Goal: Transaction & Acquisition: Obtain resource

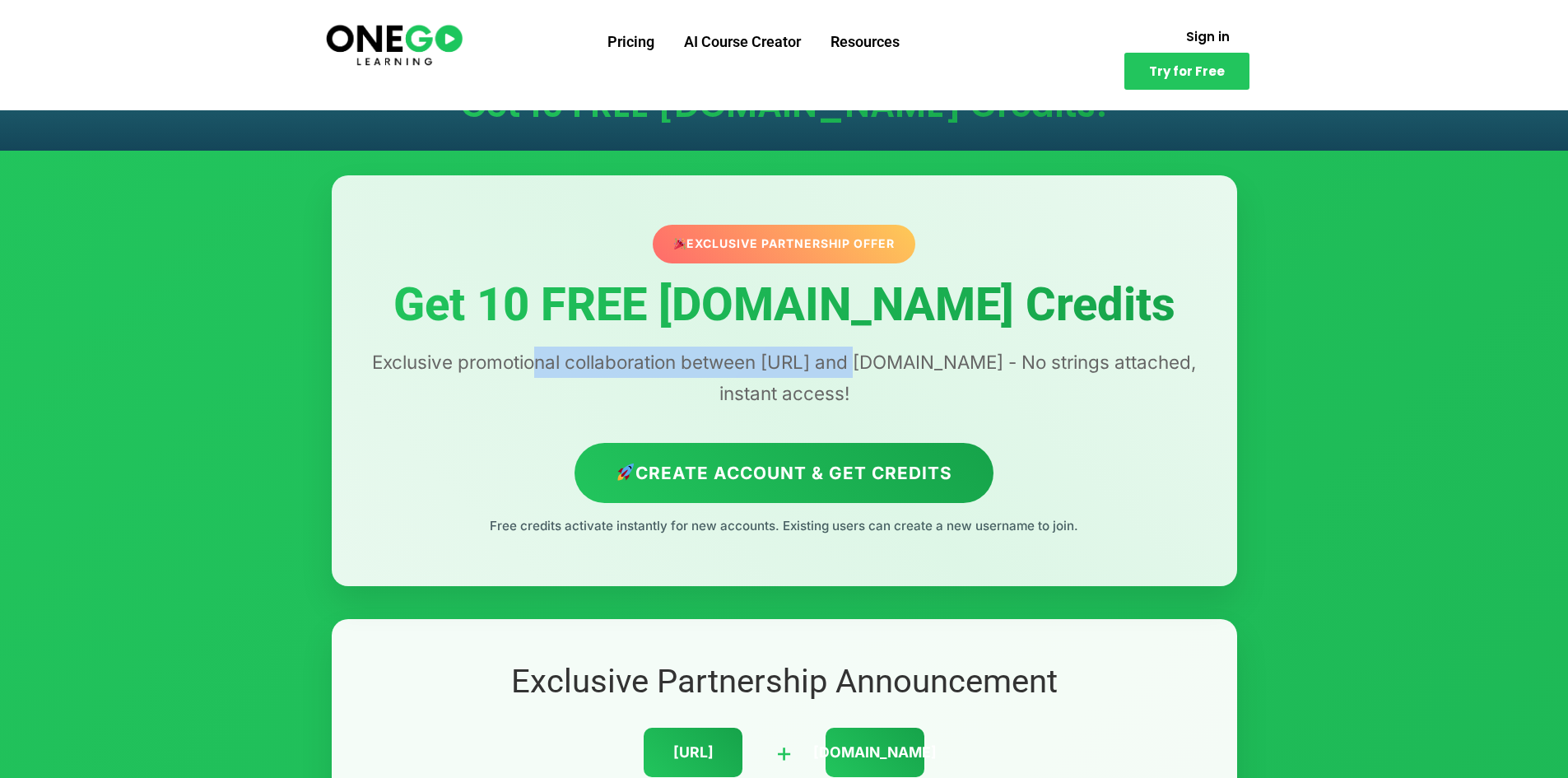
drag, startPoint x: 542, startPoint y: 363, endPoint x: 873, endPoint y: 363, distance: 331.0
click at [873, 363] on p "Exclusive promotional collaboration between [URL] and [DOMAIN_NAME] - No string…" at bounding box center [784, 377] width 839 height 62
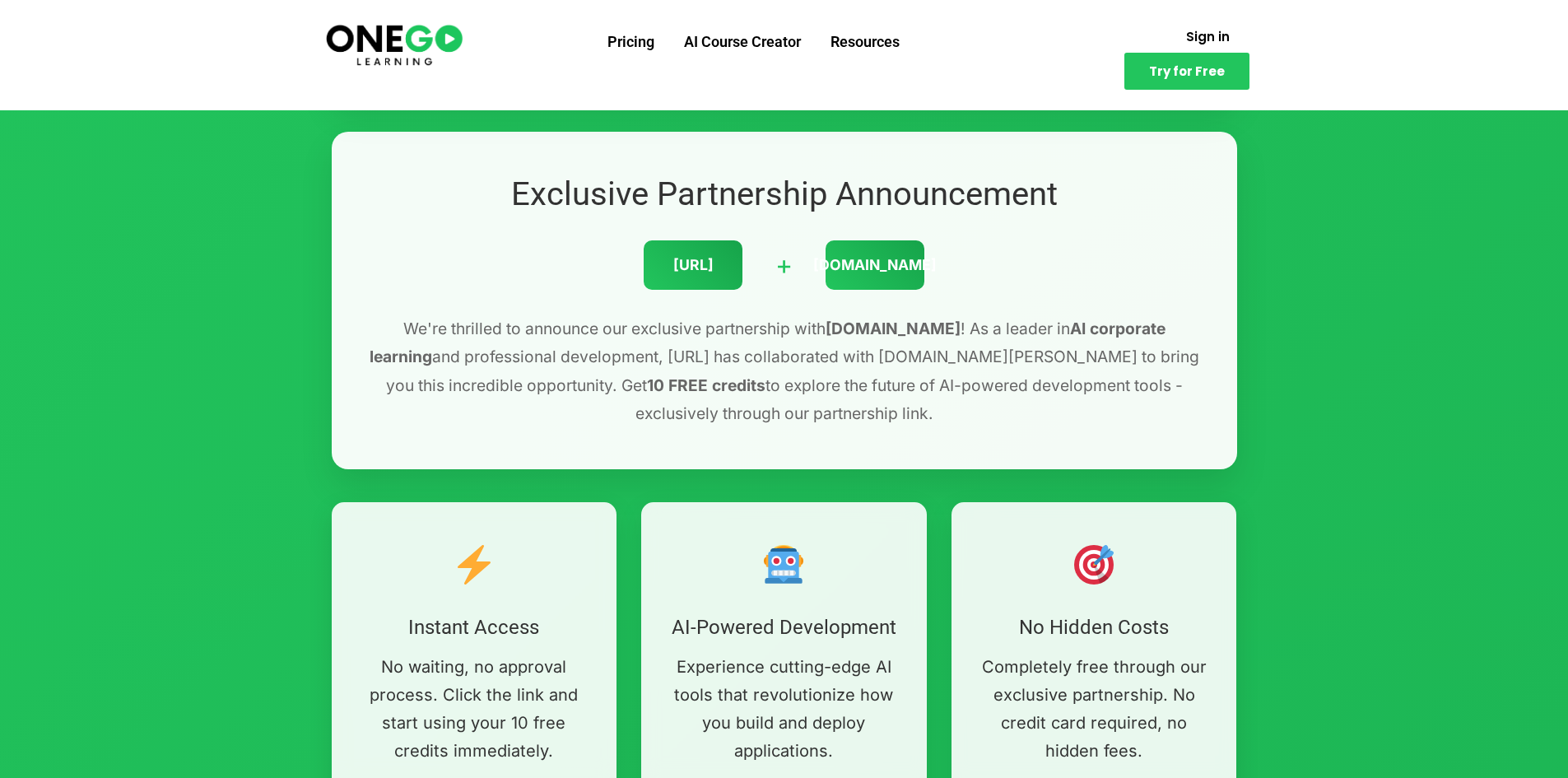
scroll to position [494, 0]
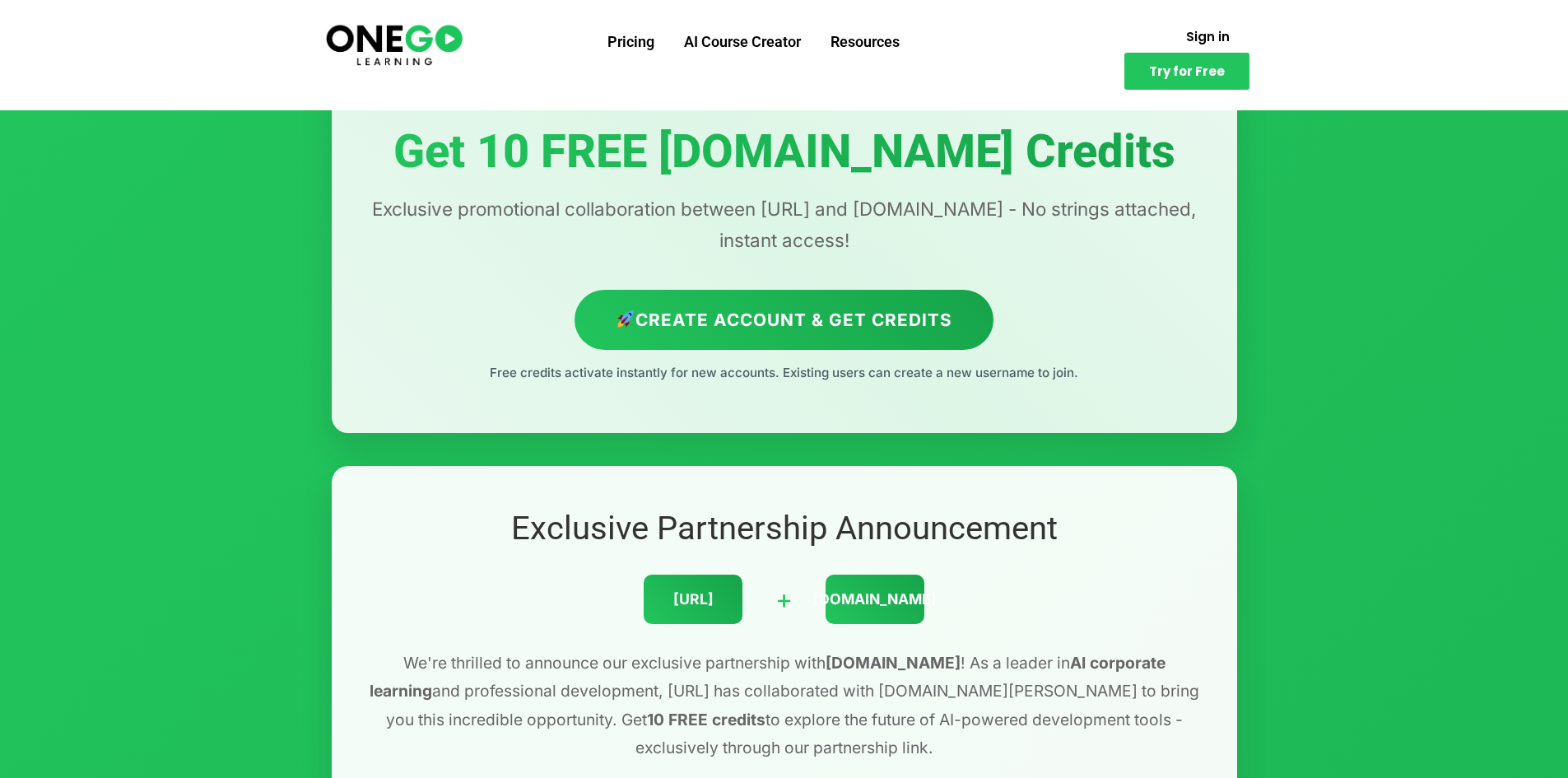
scroll to position [329, 0]
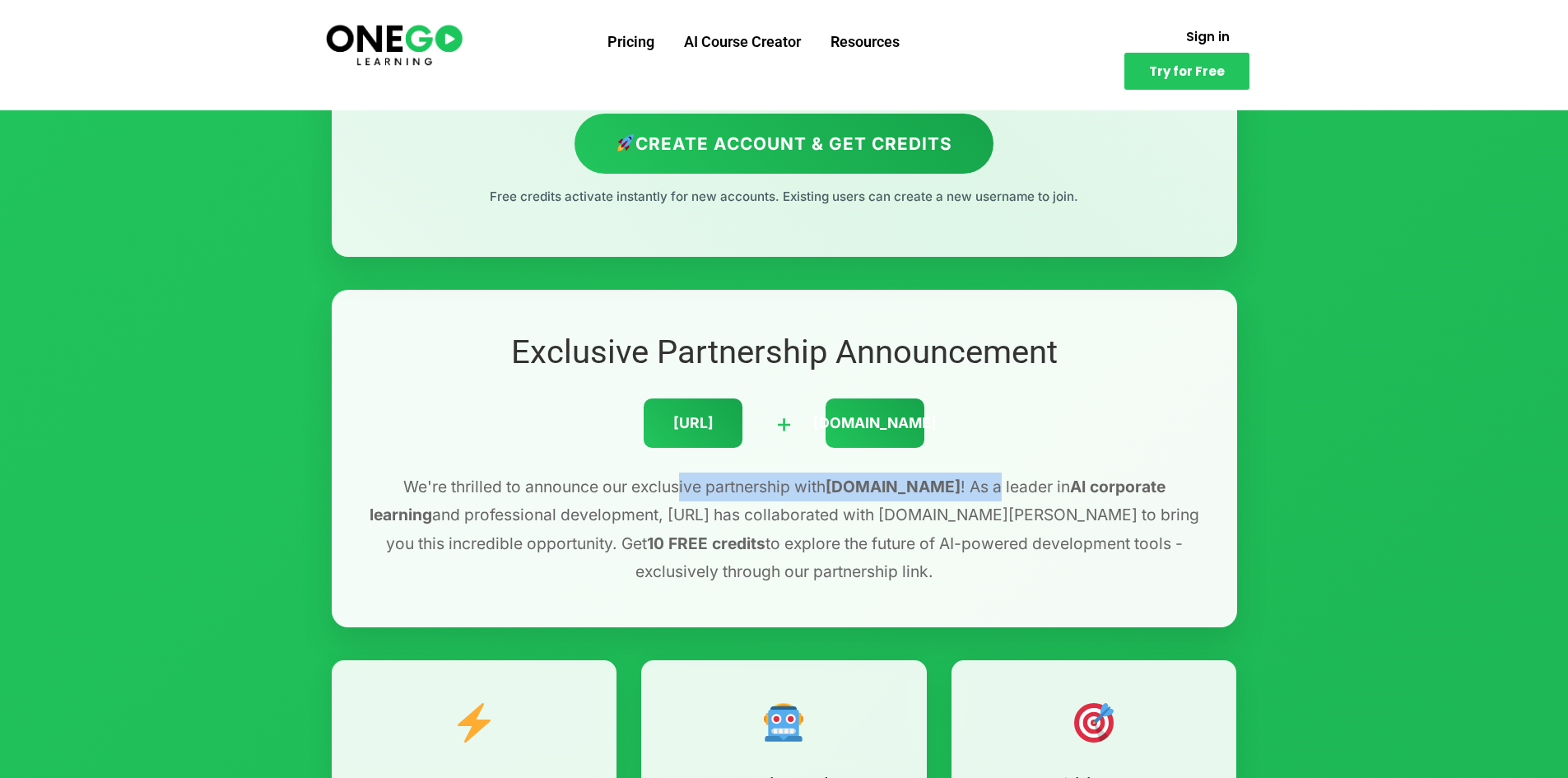
drag, startPoint x: 643, startPoint y: 487, endPoint x: 930, endPoint y: 489, distance: 287.0
click at [930, 489] on p "We're thrilled to announce our exclusive partnership with Lovable.dev ! As a le…" at bounding box center [784, 529] width 839 height 113
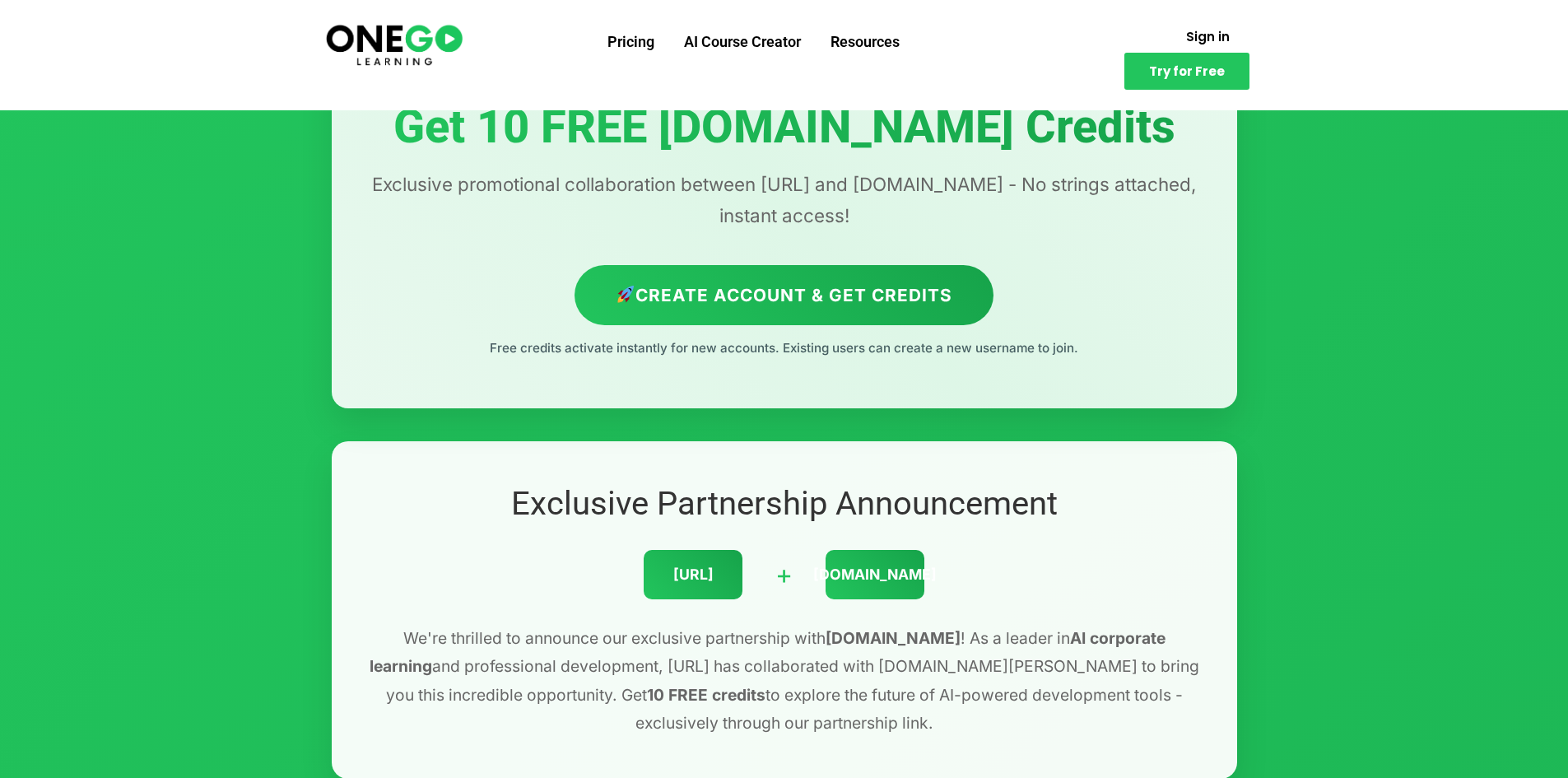
scroll to position [164, 0]
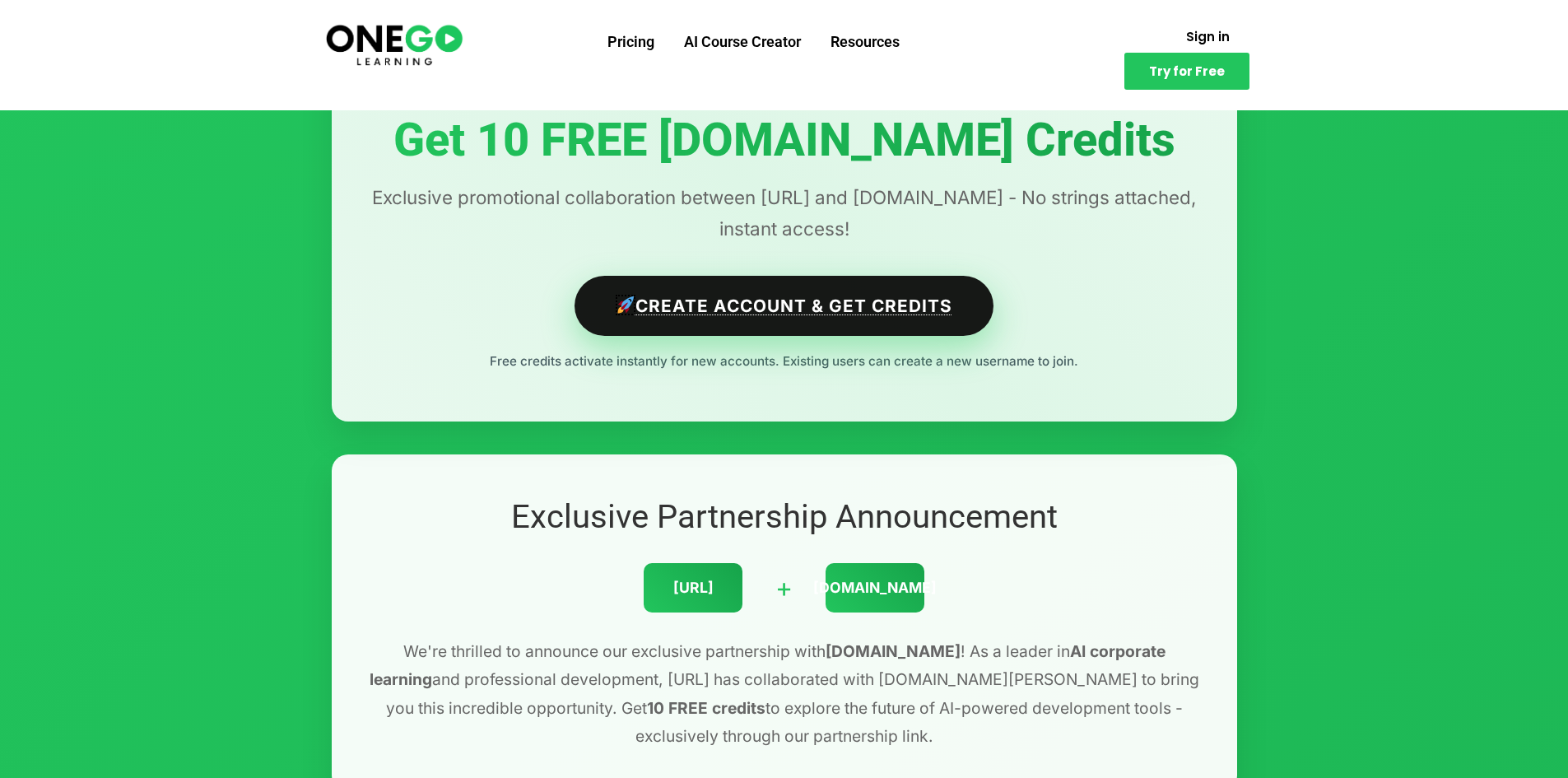
click at [754, 319] on link "Create Account & Get Credits" at bounding box center [784, 306] width 419 height 60
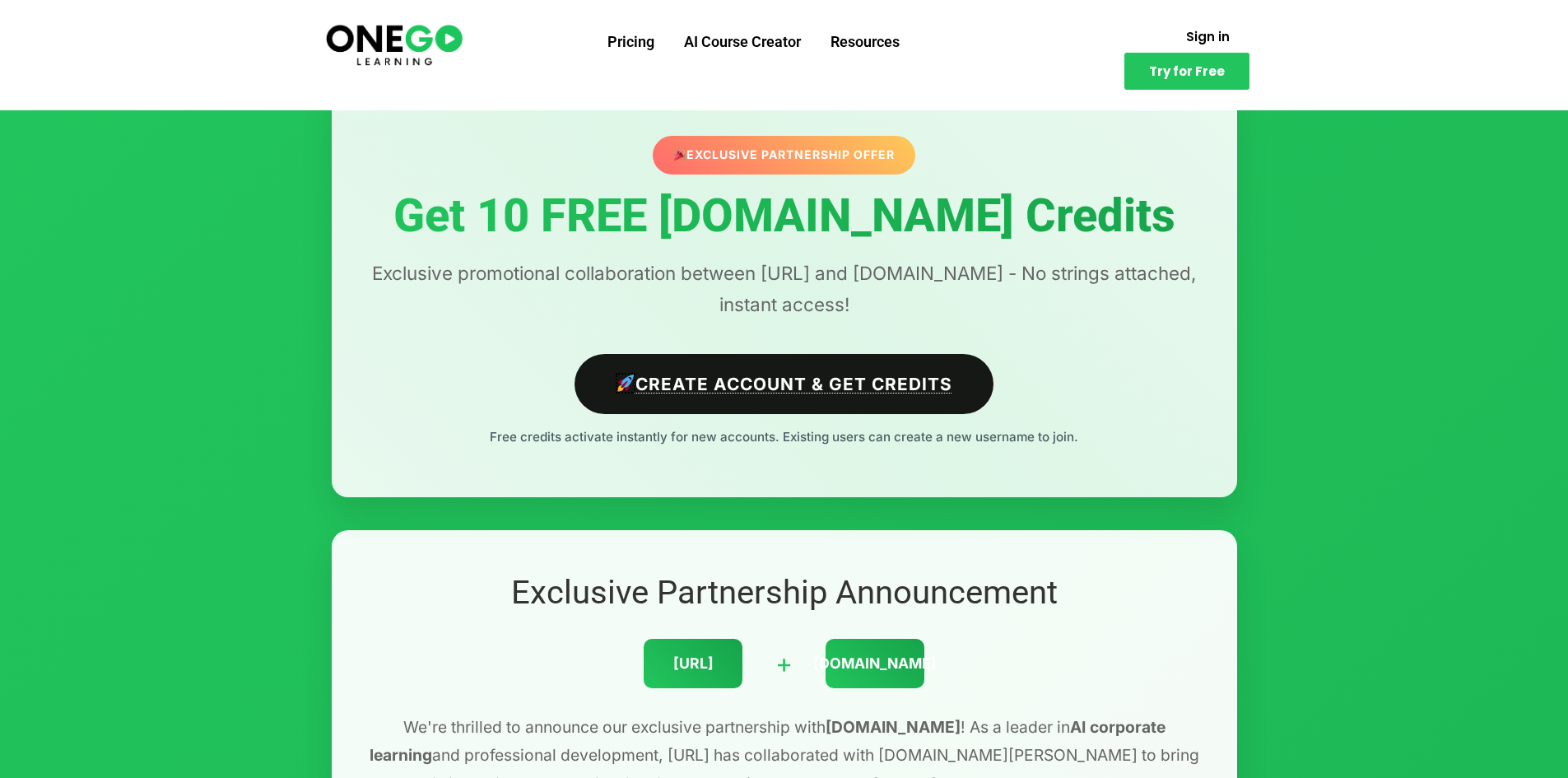
scroll to position [83, 0]
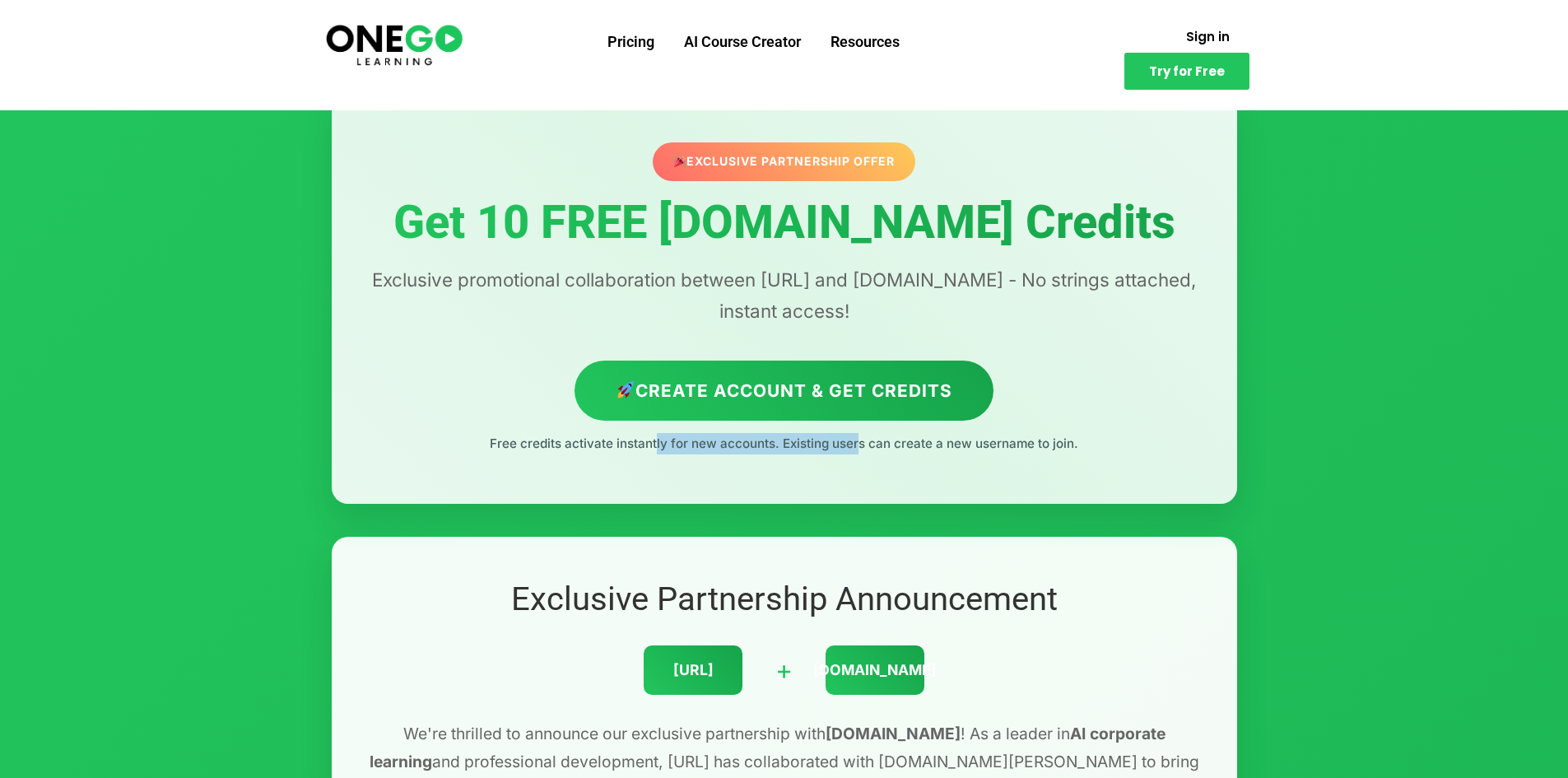
drag, startPoint x: 652, startPoint y: 445, endPoint x: 855, endPoint y: 451, distance: 203.1
click at [855, 451] on p "Free credits activate instantly for new accounts. Existing users can create a n…" at bounding box center [784, 443] width 839 height 21
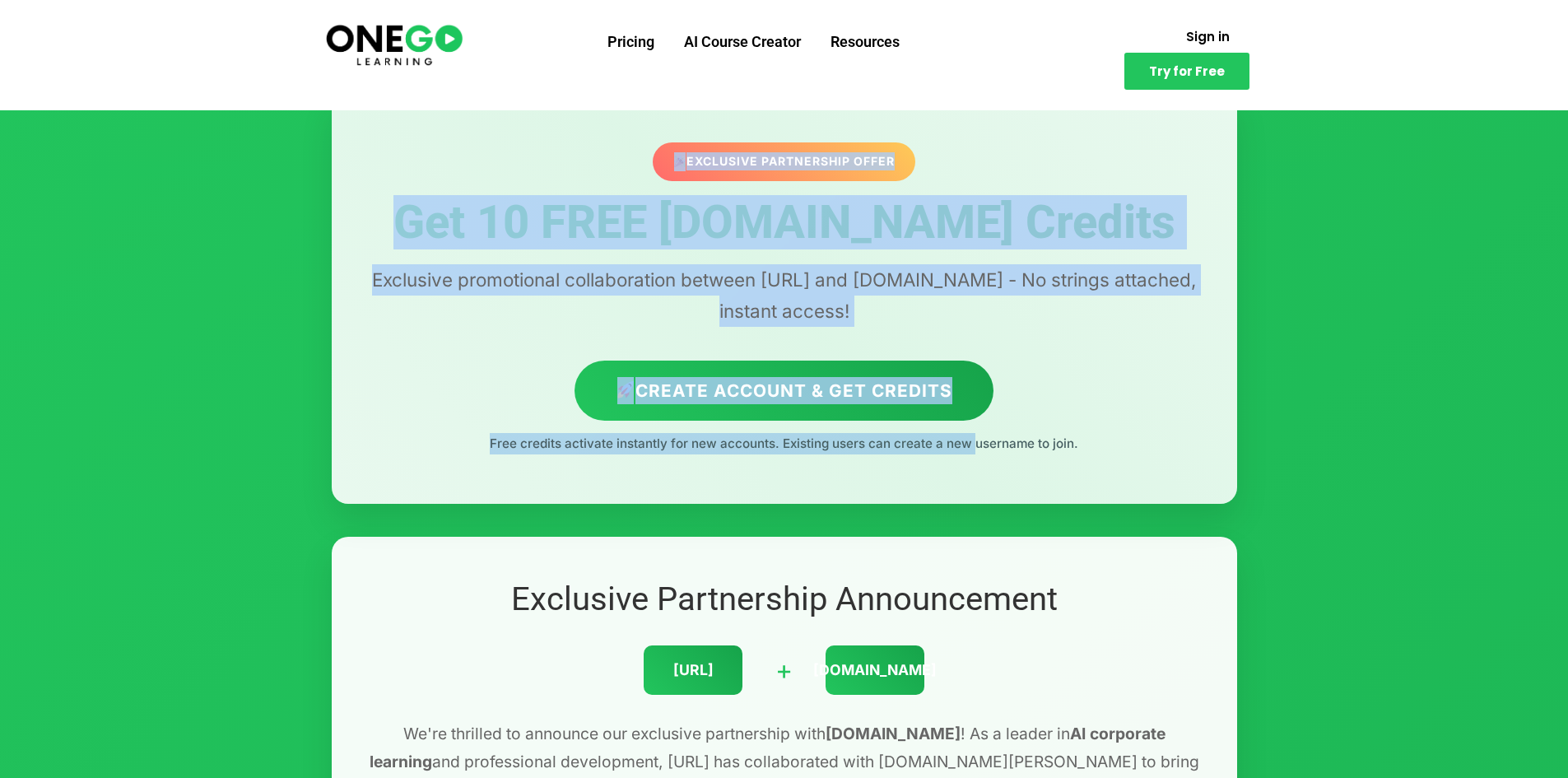
drag, startPoint x: 867, startPoint y: 451, endPoint x: 973, endPoint y: 449, distance: 106.0
click at [972, 449] on div "Exclusive Partnership Offer Get 10 FREE Lovable.dev Credits Exclusive promotion…" at bounding box center [784, 297] width 905 height 409
click at [976, 443] on p "Free credits activate instantly for new accounts. Existing users can create a n…" at bounding box center [784, 443] width 839 height 21
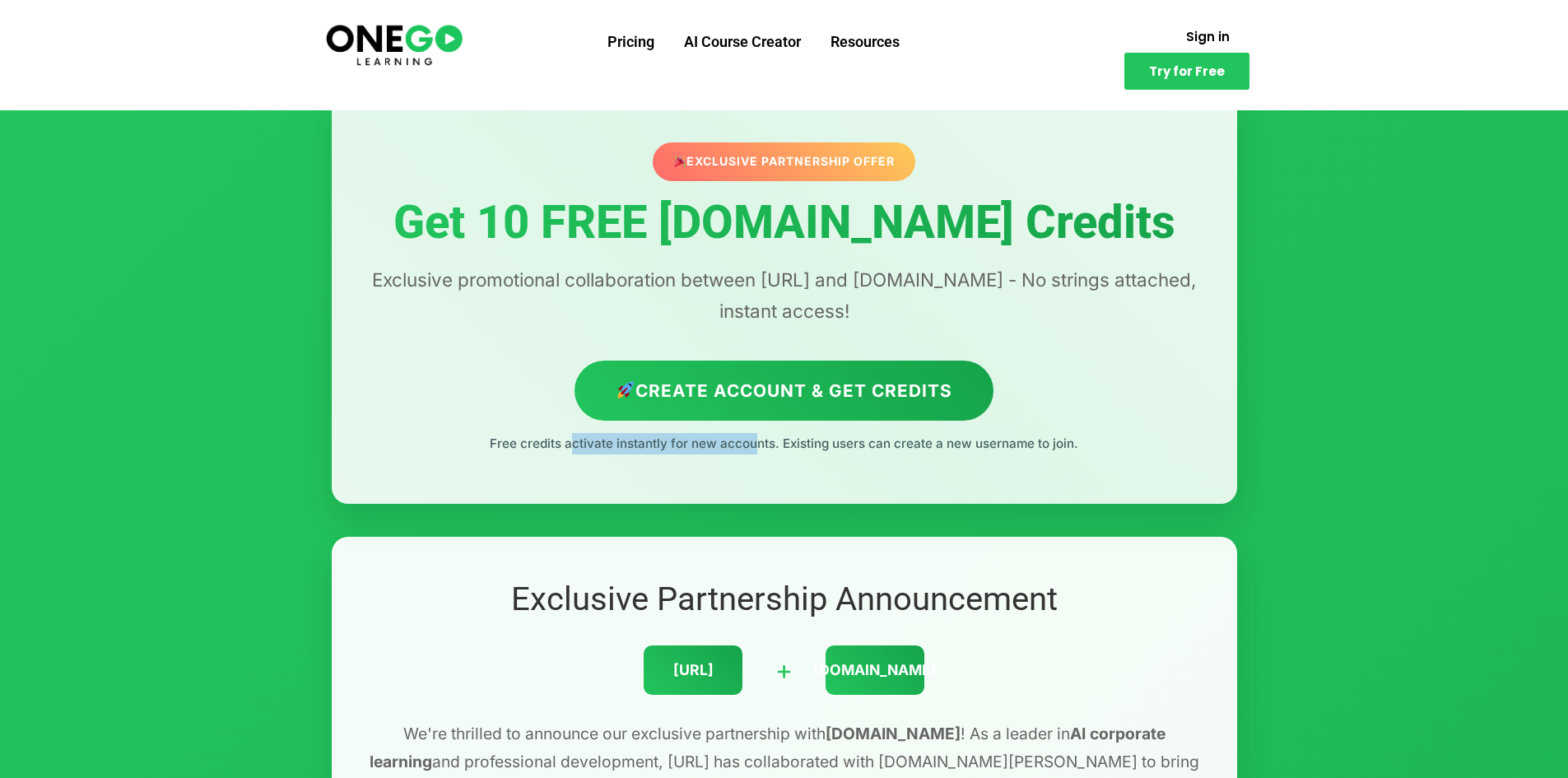
drag, startPoint x: 584, startPoint y: 458, endPoint x: 750, endPoint y: 463, distance: 166.1
click at [750, 463] on div "Exclusive Partnership Offer Get 10 FREE Lovable.dev Credits Exclusive promotion…" at bounding box center [784, 297] width 905 height 409
click at [807, 166] on div "Exclusive Partnership Offer" at bounding box center [784, 161] width 262 height 37
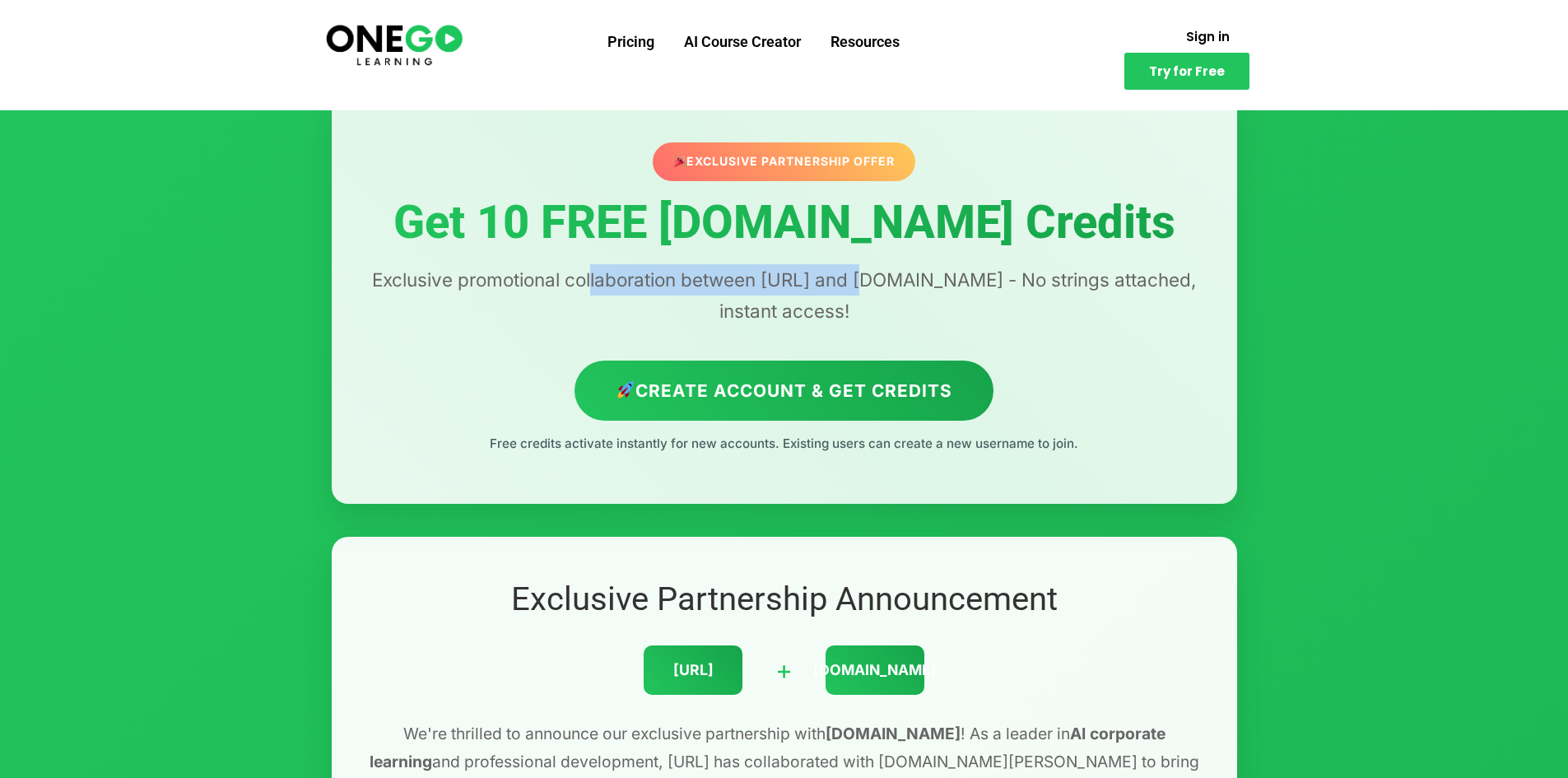
drag, startPoint x: 595, startPoint y: 284, endPoint x: 882, endPoint y: 290, distance: 287.1
click at [882, 290] on p "Exclusive promotional collaboration between [URL] and [DOMAIN_NAME] - No string…" at bounding box center [784, 295] width 839 height 62
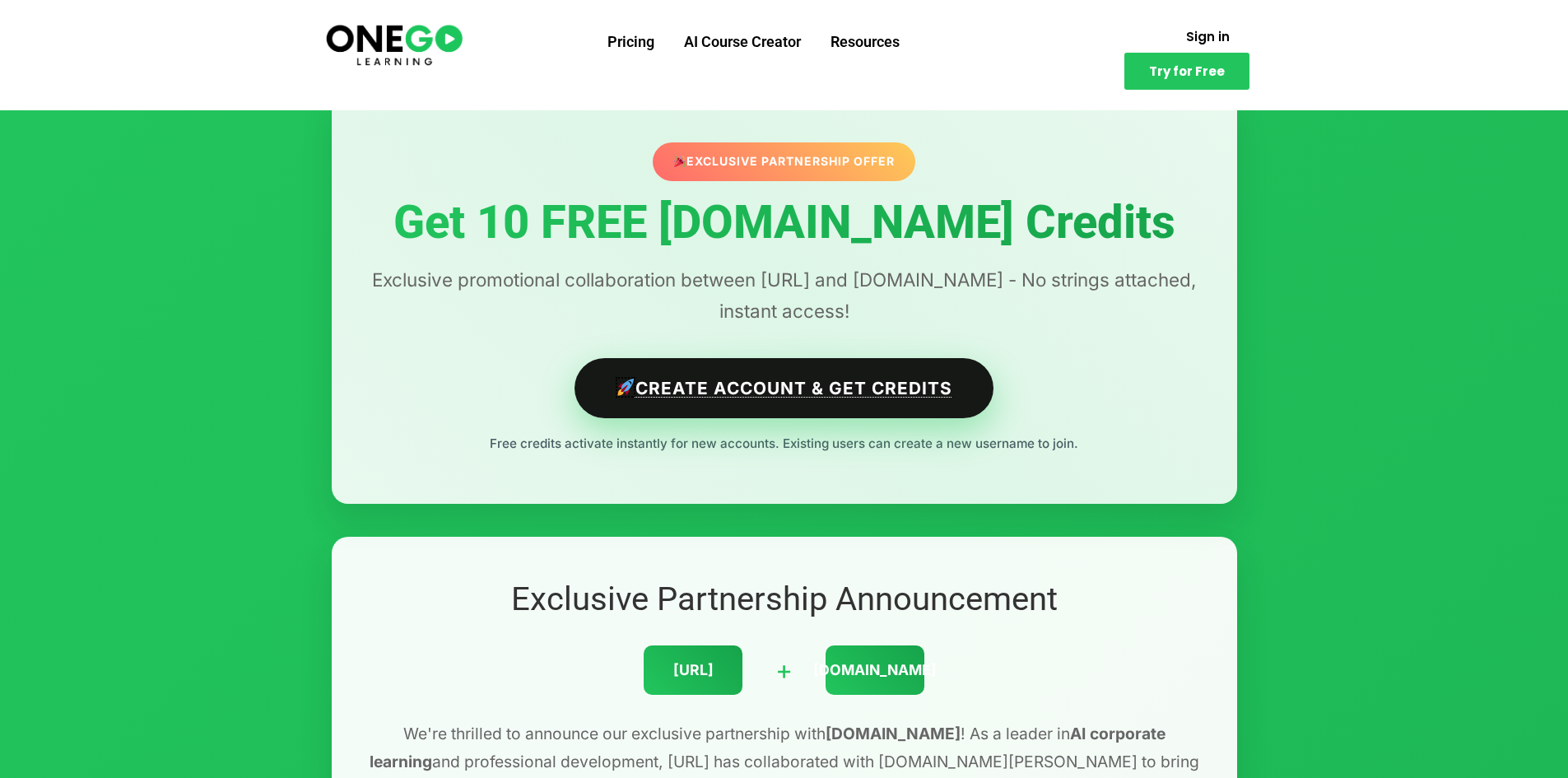
click at [865, 390] on link "Create Account & Get Credits" at bounding box center [784, 388] width 419 height 60
click at [756, 391] on link "Create Account & Get Credits" at bounding box center [784, 388] width 419 height 60
